Goal: Book appointment/travel/reservation

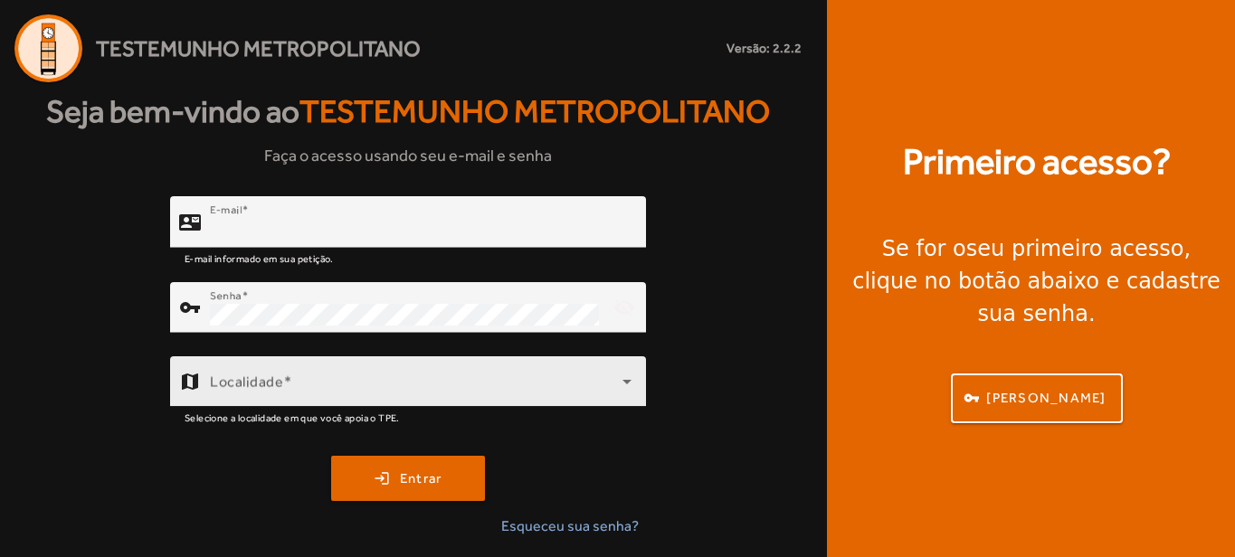
type input "**********"
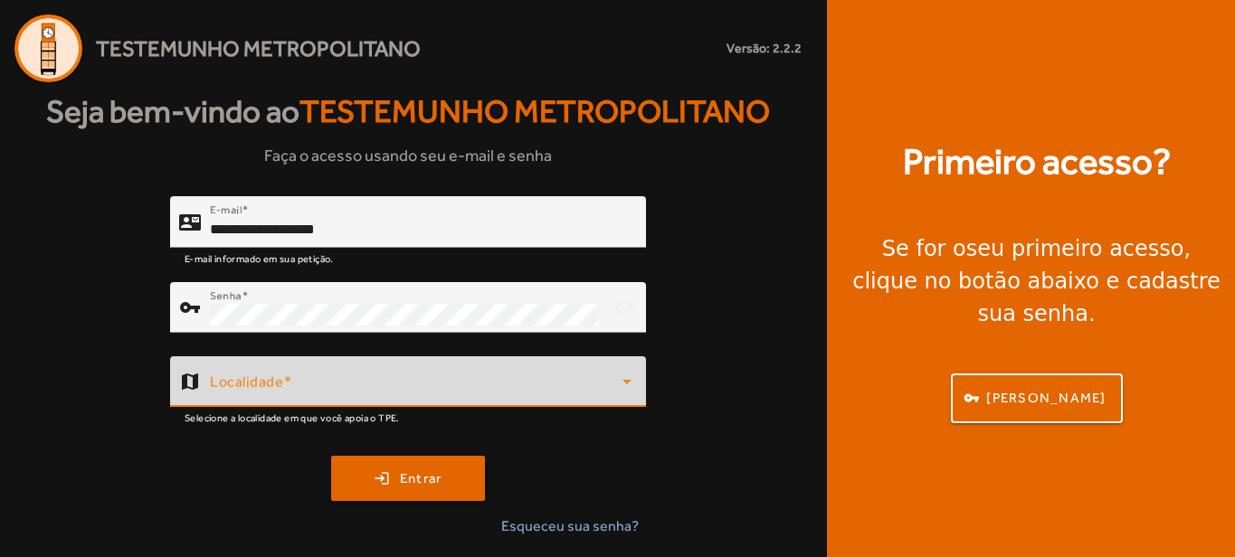
click at [614, 379] on span at bounding box center [416, 389] width 413 height 22
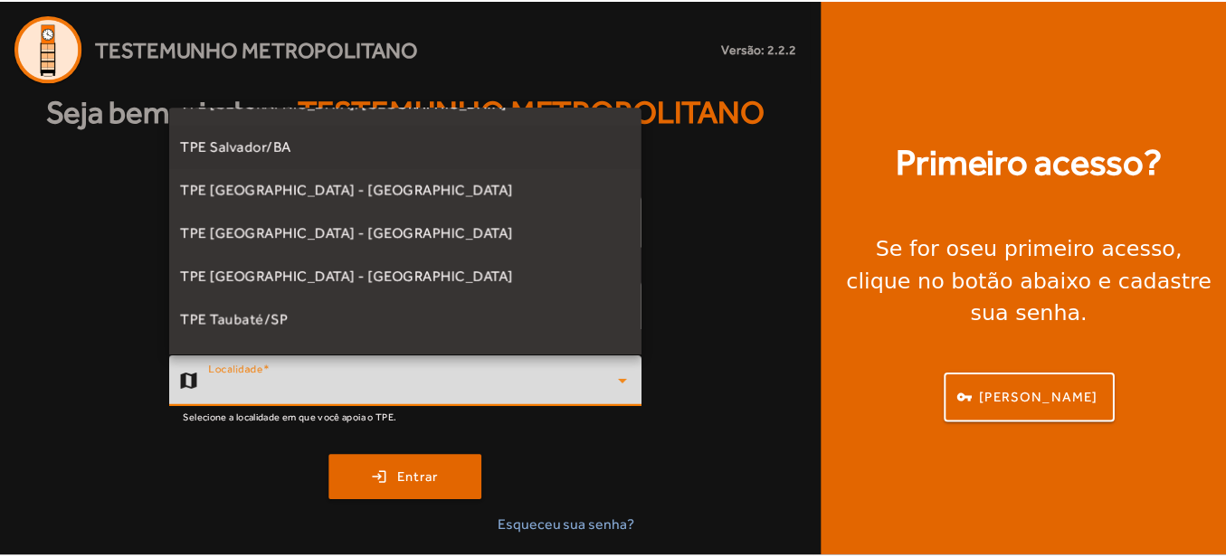
scroll to position [427, 0]
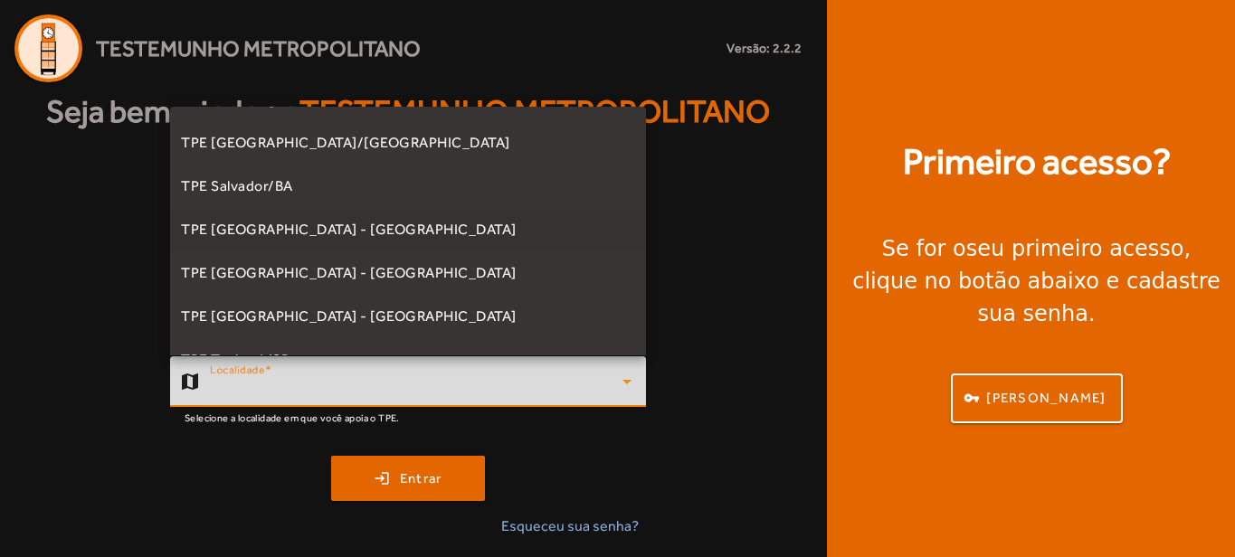
click at [251, 225] on span "TPE [GEOGRAPHIC_DATA] - [GEOGRAPHIC_DATA]" at bounding box center [349, 230] width 336 height 22
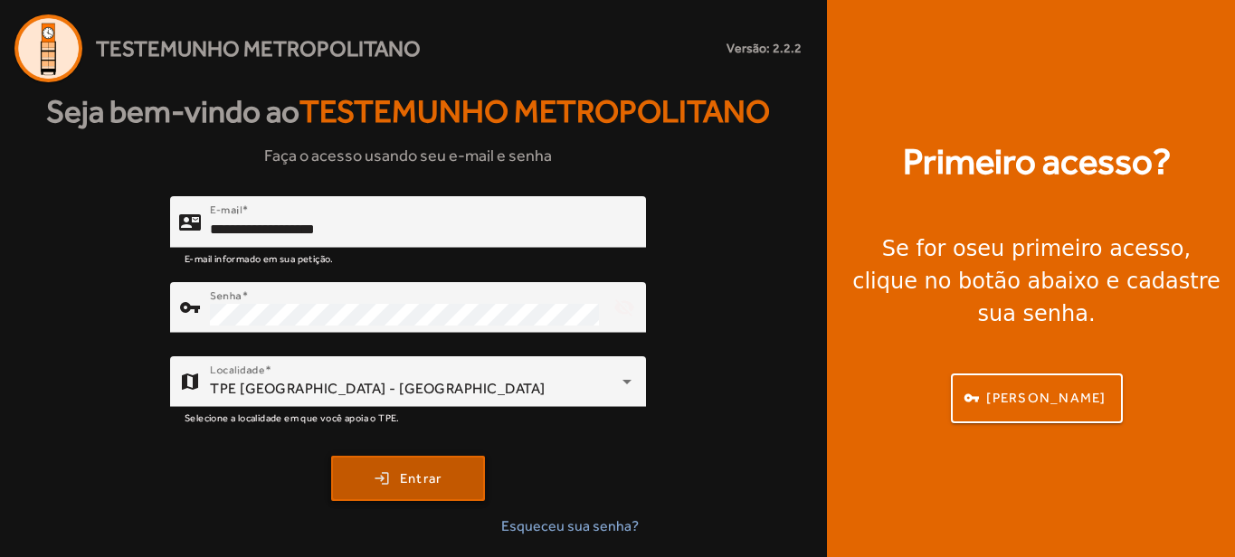
click at [408, 473] on span "Entrar" at bounding box center [421, 479] width 43 height 21
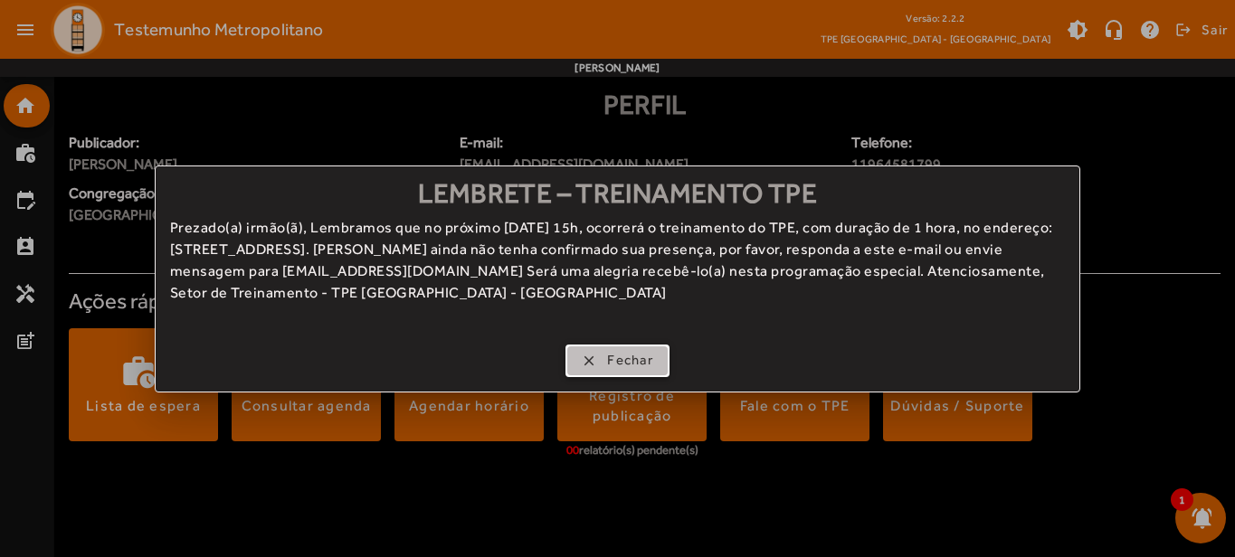
click at [635, 357] on span "Fechar" at bounding box center [630, 360] width 46 height 21
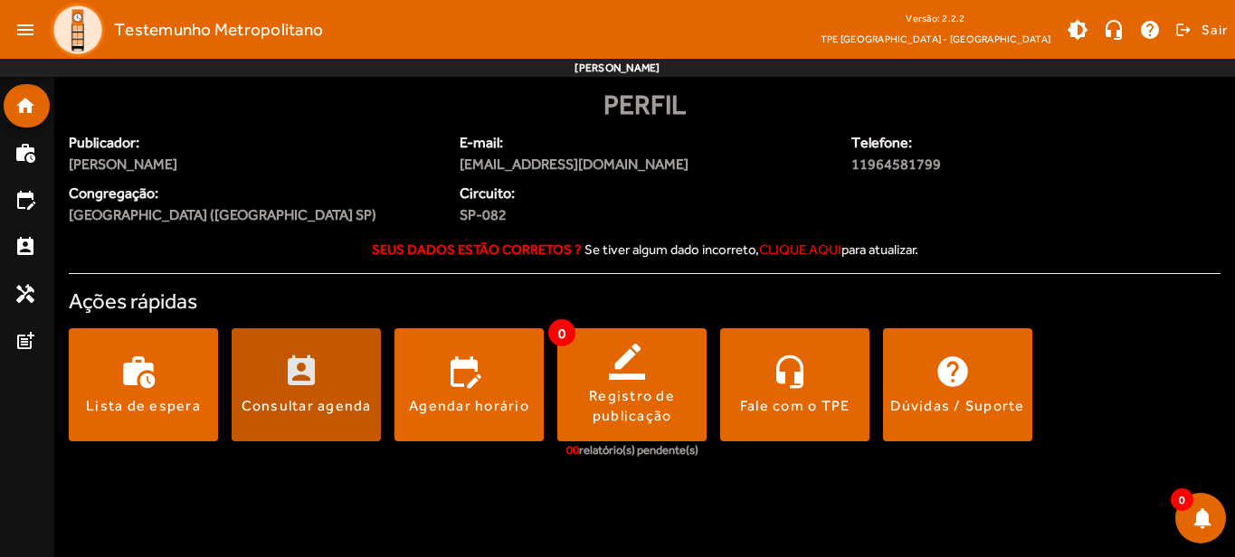
click at [311, 386] on span at bounding box center [306, 385] width 149 height 43
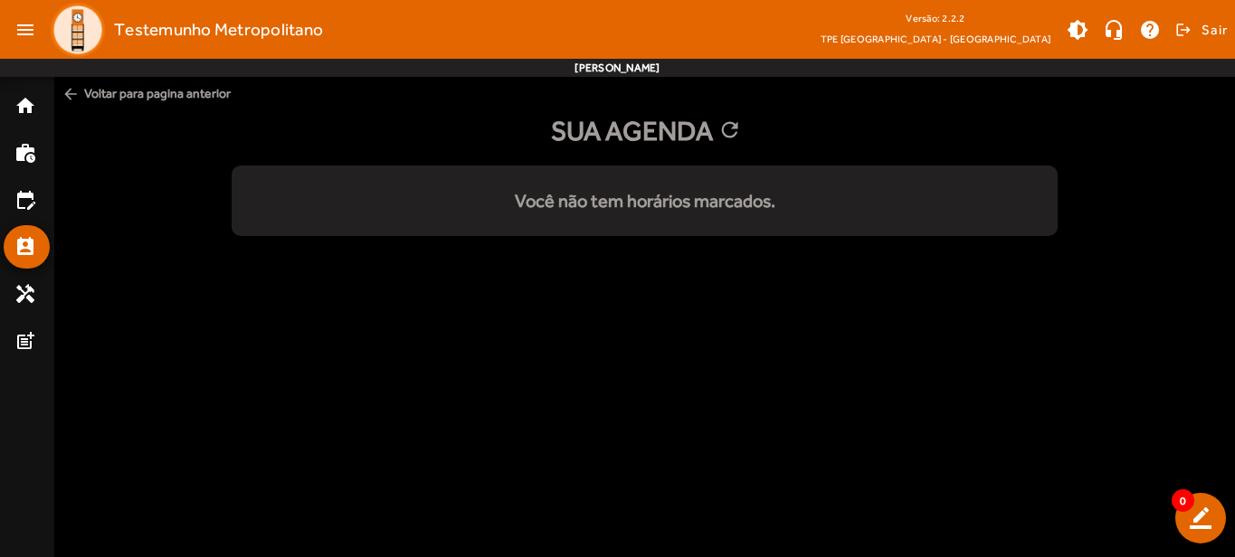
click at [115, 88] on span "arrow_back Voltar para pagina anterior" at bounding box center [644, 93] width 1181 height 33
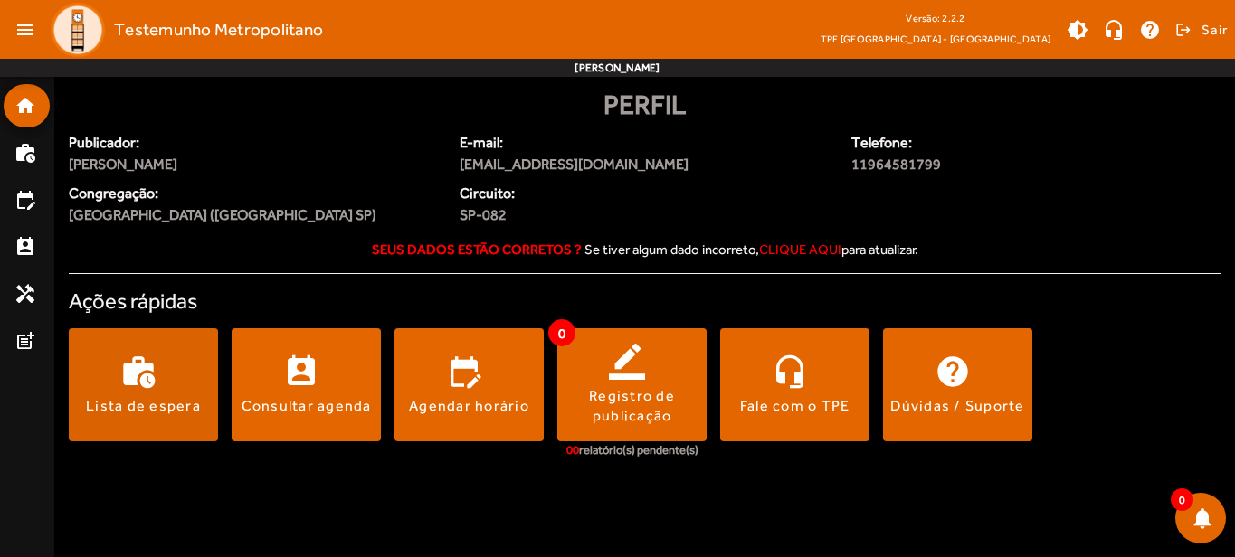
click at [127, 388] on span at bounding box center [143, 385] width 149 height 43
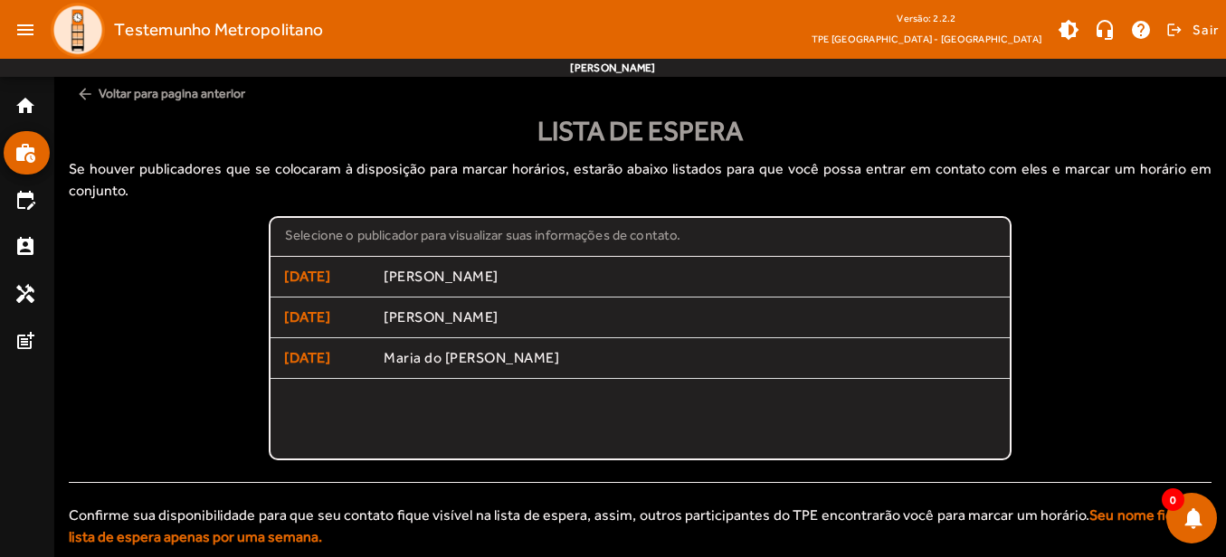
click at [132, 96] on span "arrow_back Voltar para pagina anterior" at bounding box center [640, 93] width 1143 height 33
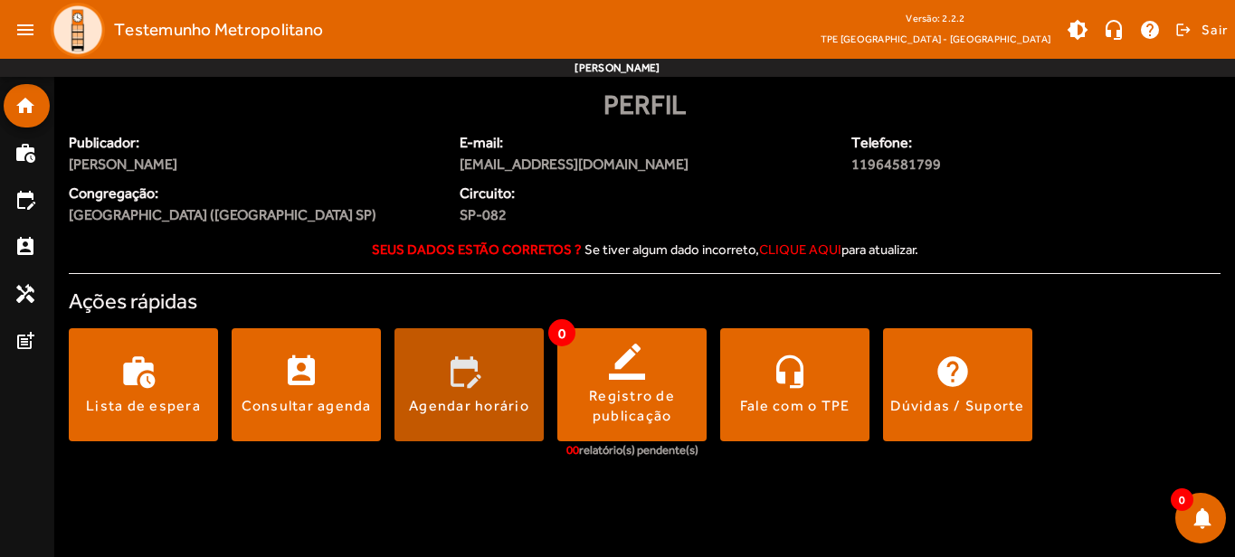
click at [412, 372] on span at bounding box center [469, 385] width 149 height 43
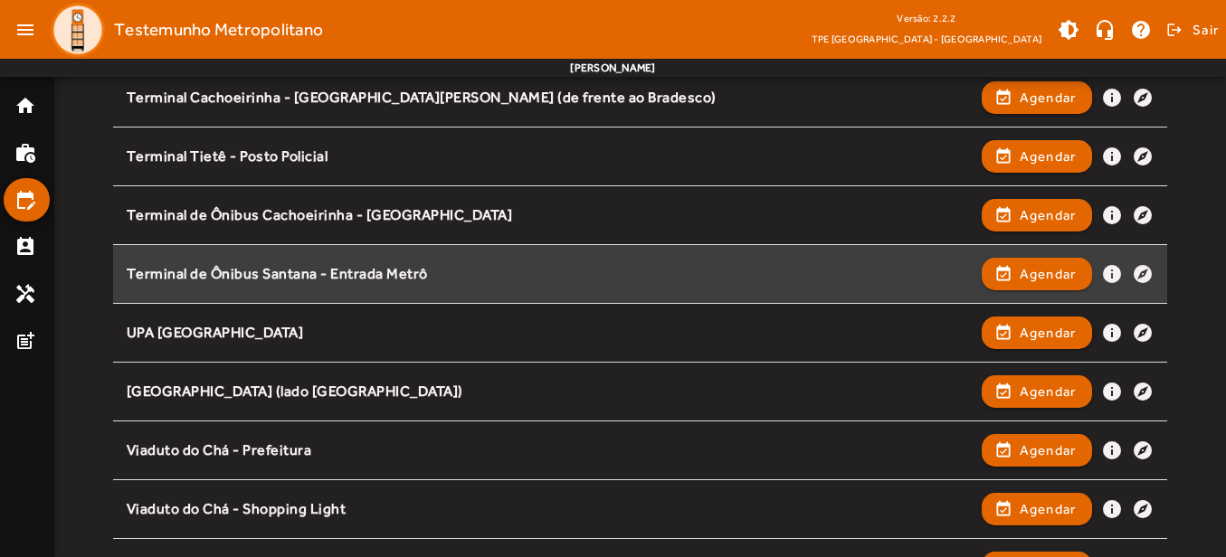
scroll to position [2452, 0]
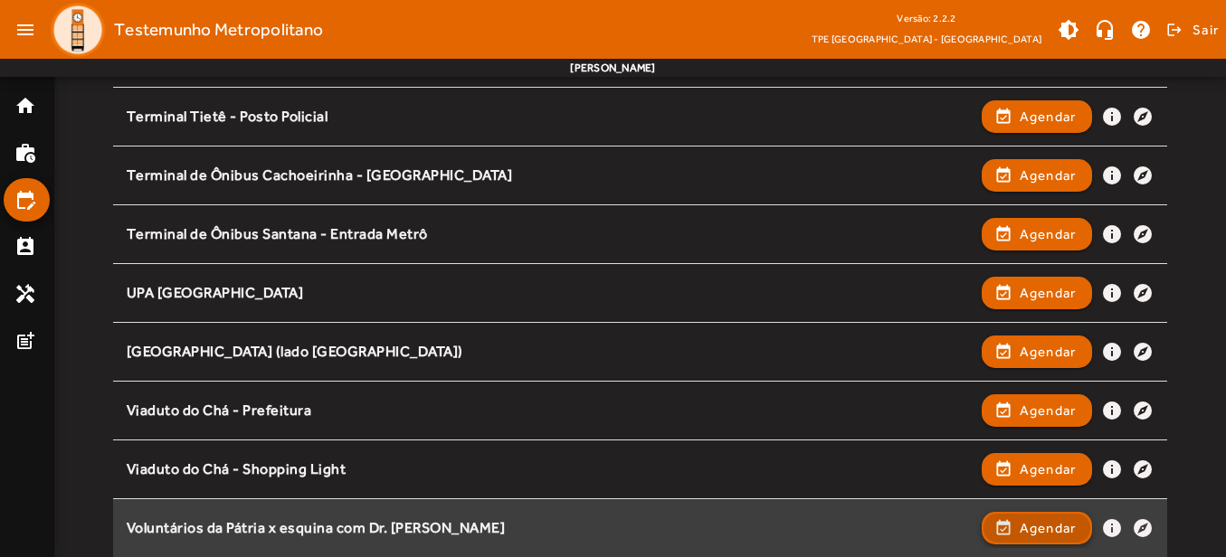
click at [1015, 523] on span "button" at bounding box center [1038, 528] width 108 height 43
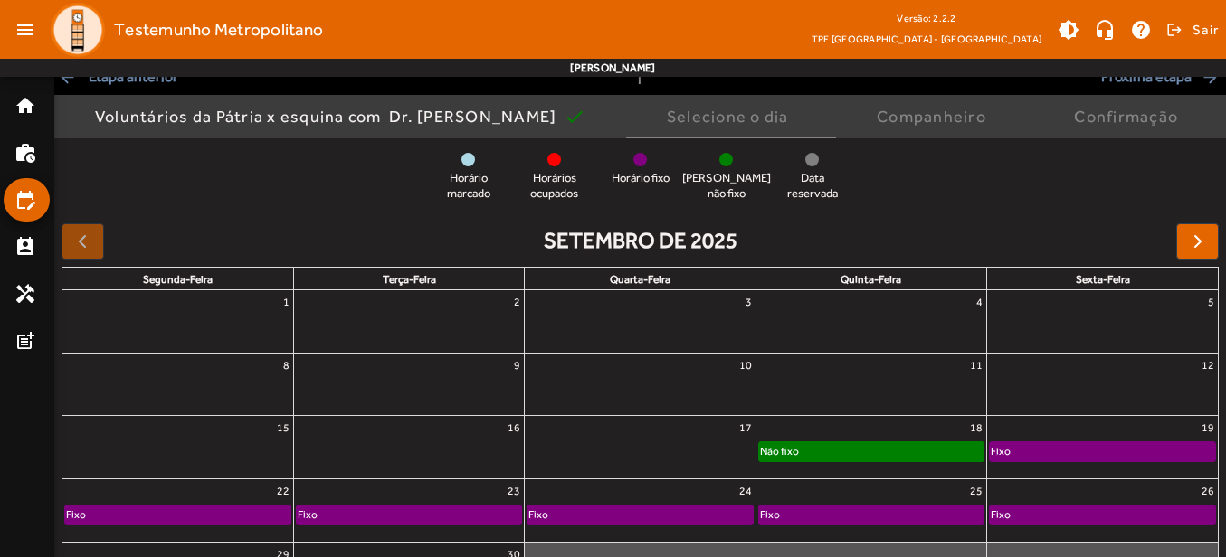
scroll to position [244, 0]
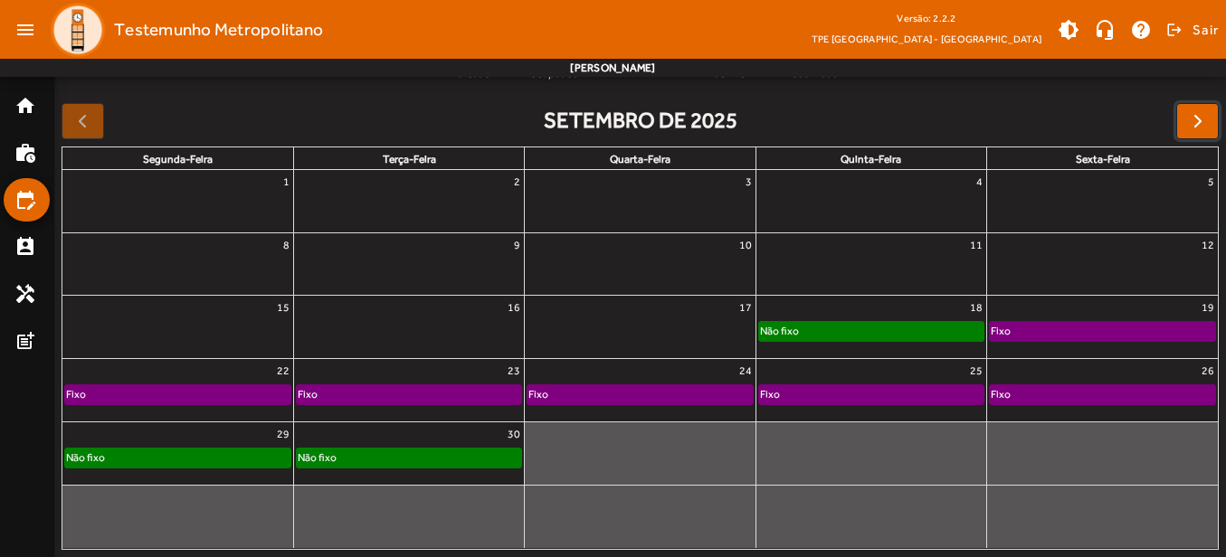
click at [1187, 123] on span "button" at bounding box center [1198, 121] width 22 height 22
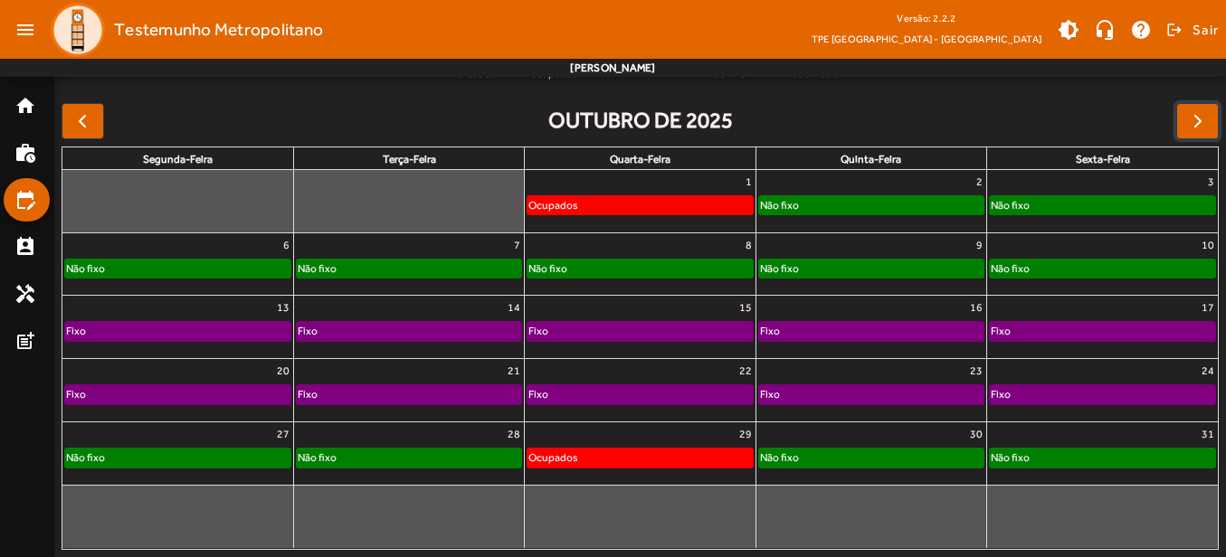
click at [98, 331] on div "Fixo" at bounding box center [177, 331] width 225 height 18
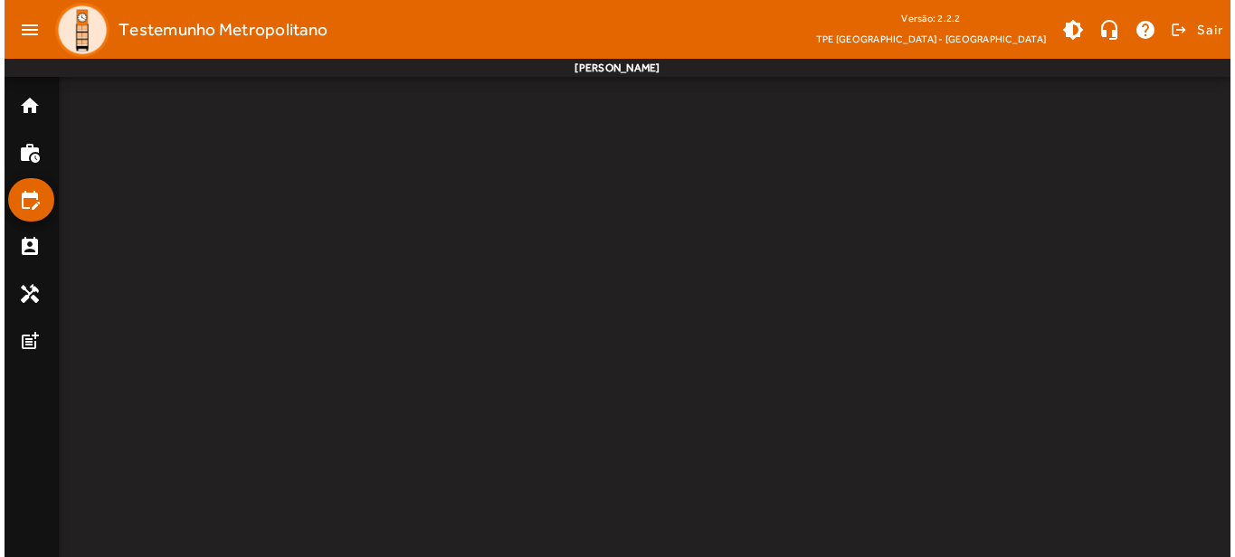
scroll to position [0, 0]
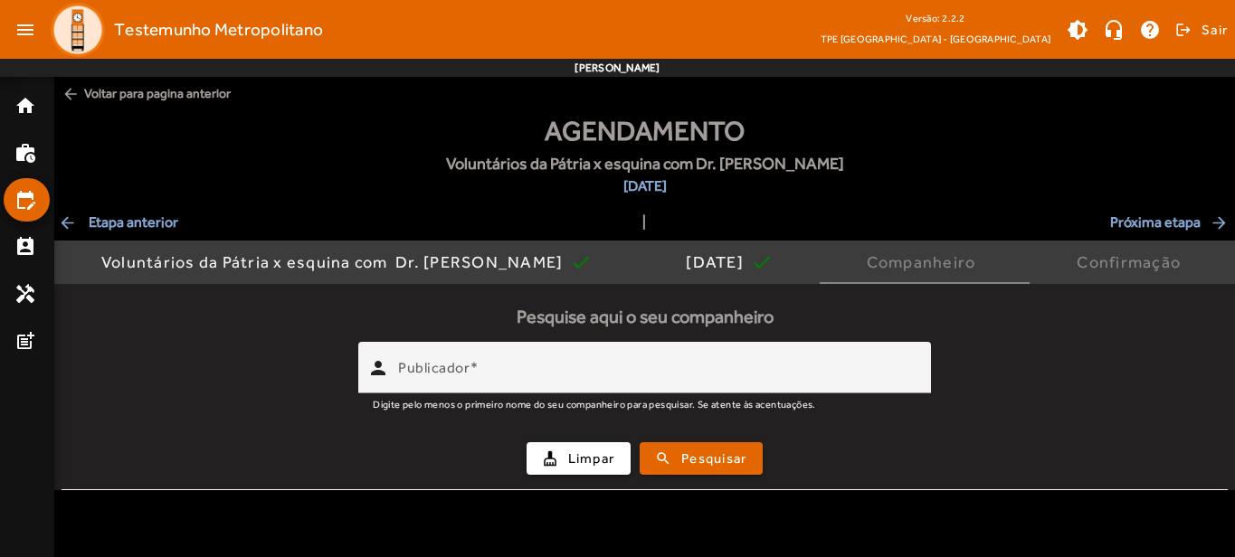
click at [129, 97] on span "arrow_back Voltar para pagina anterior" at bounding box center [644, 93] width 1181 height 33
